Goal: Task Accomplishment & Management: Manage account settings

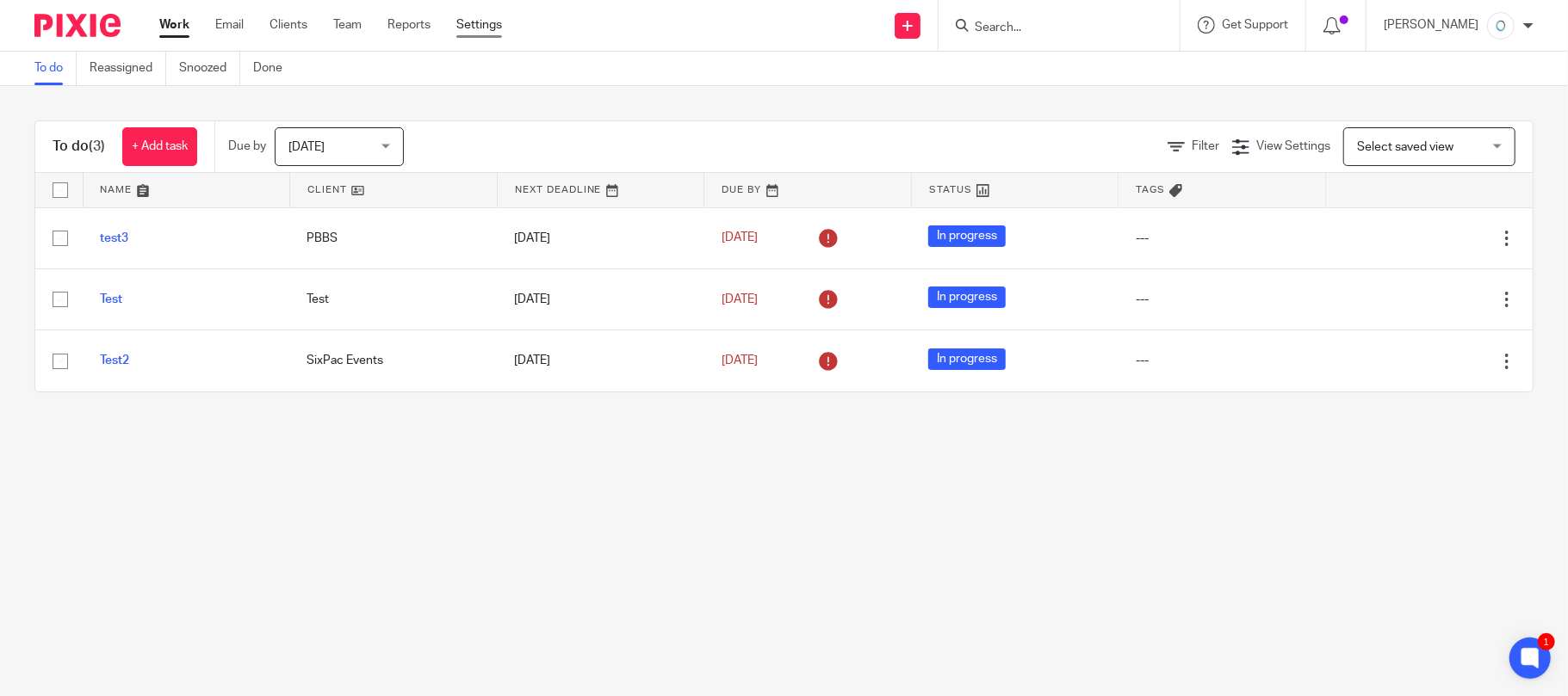
click at [485, 20] on link "Settings" at bounding box center [479, 25] width 45 height 18
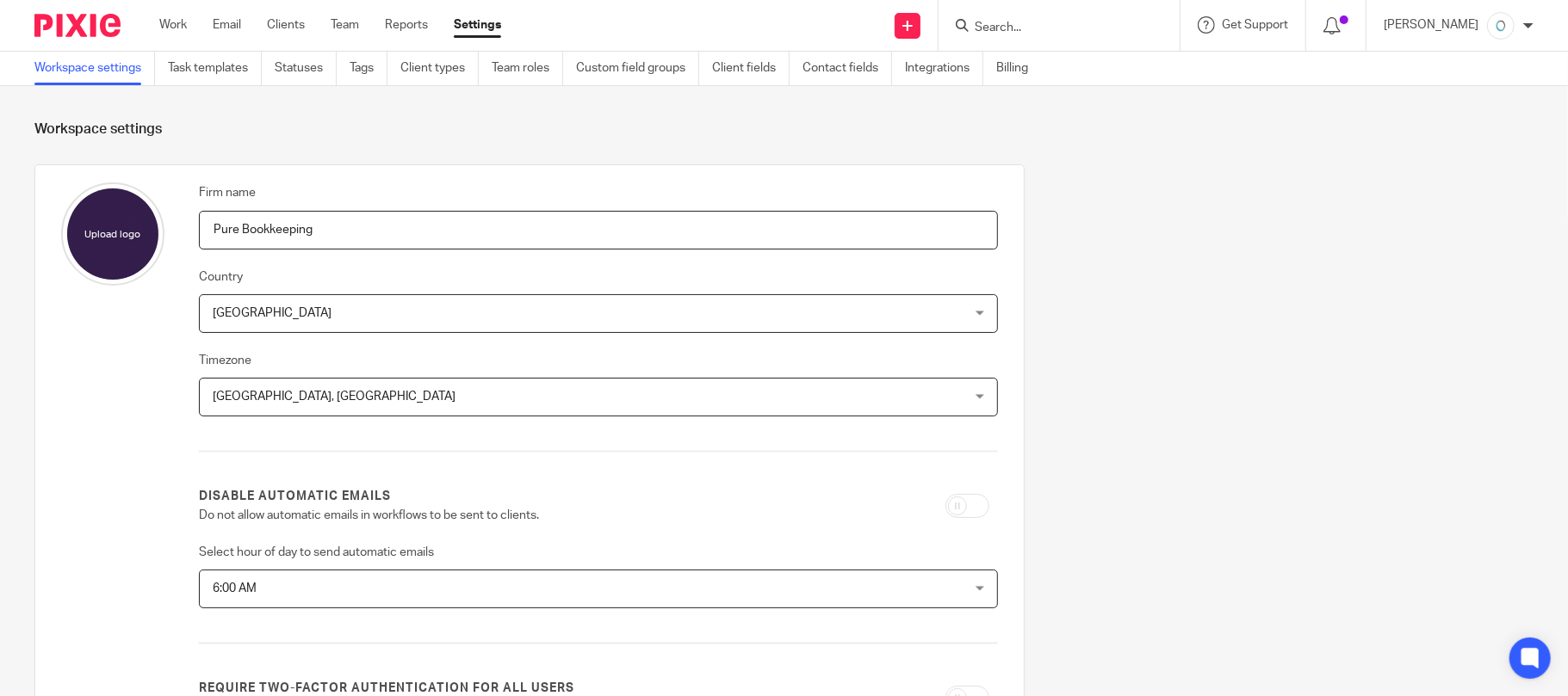
drag, startPoint x: 341, startPoint y: 28, endPoint x: 503, endPoint y: 180, distance: 222.1
click at [342, 29] on link "Team" at bounding box center [344, 25] width 29 height 18
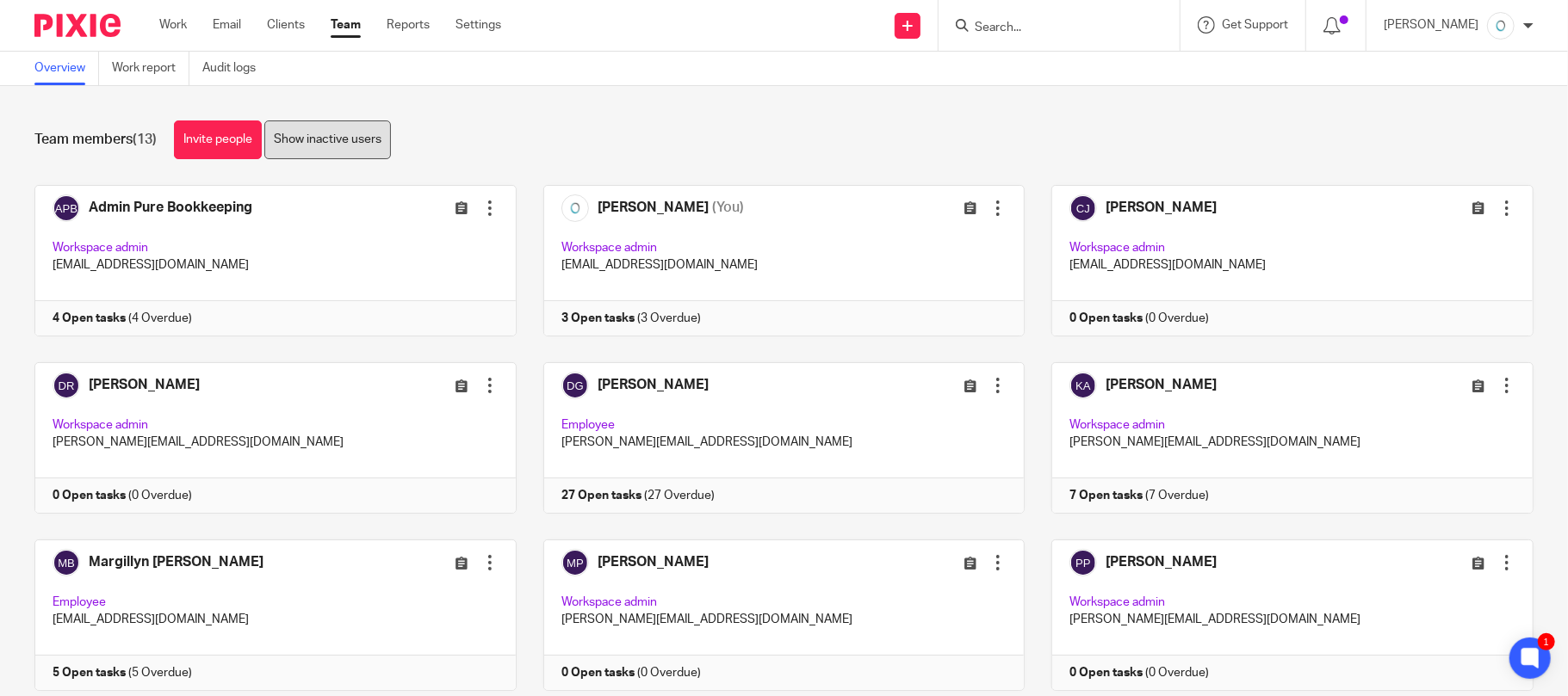
click at [335, 148] on link "Show inactive users" at bounding box center [327, 140] width 126 height 39
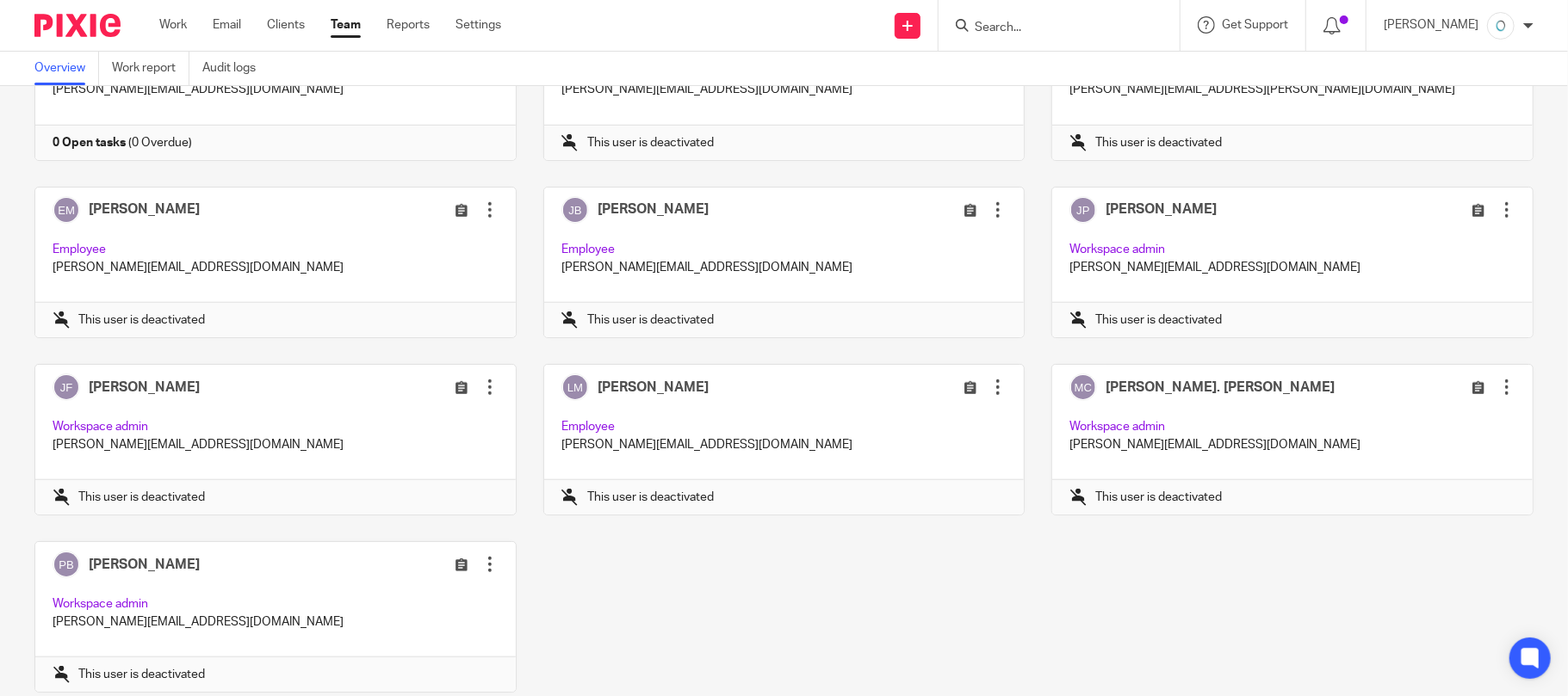
scroll to position [949, 0]
